Goal: Contribute content

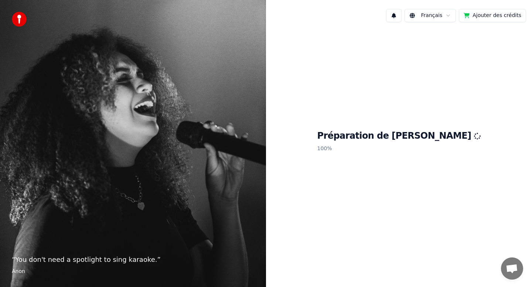
click at [298, 240] on div "Préparation de Youka 100 %" at bounding box center [399, 142] width 266 height 229
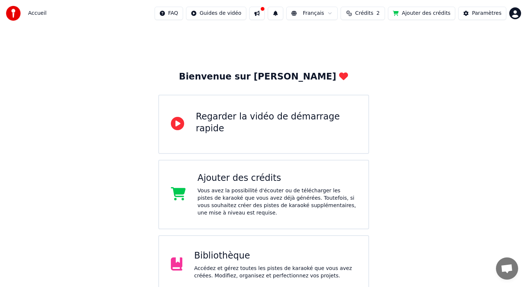
click at [298, 240] on div "Bibliothèque Accédez et gérez toutes les pistes de karaoké que vous avez créées…" at bounding box center [263, 264] width 211 height 59
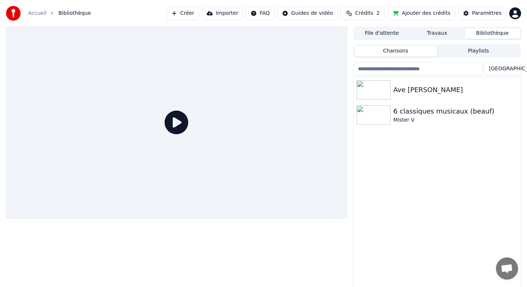
click at [430, 32] on button "Travaux" at bounding box center [436, 33] width 55 height 11
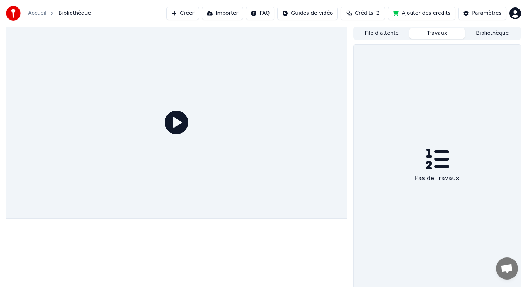
click at [186, 14] on button "Créer" at bounding box center [182, 13] width 33 height 13
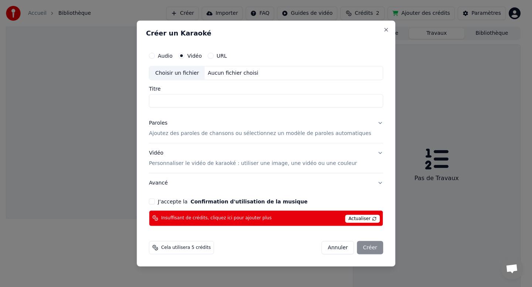
click at [191, 71] on div "Choisir un fichier" at bounding box center [176, 73] width 55 height 13
